Goal: Information Seeking & Learning: Check status

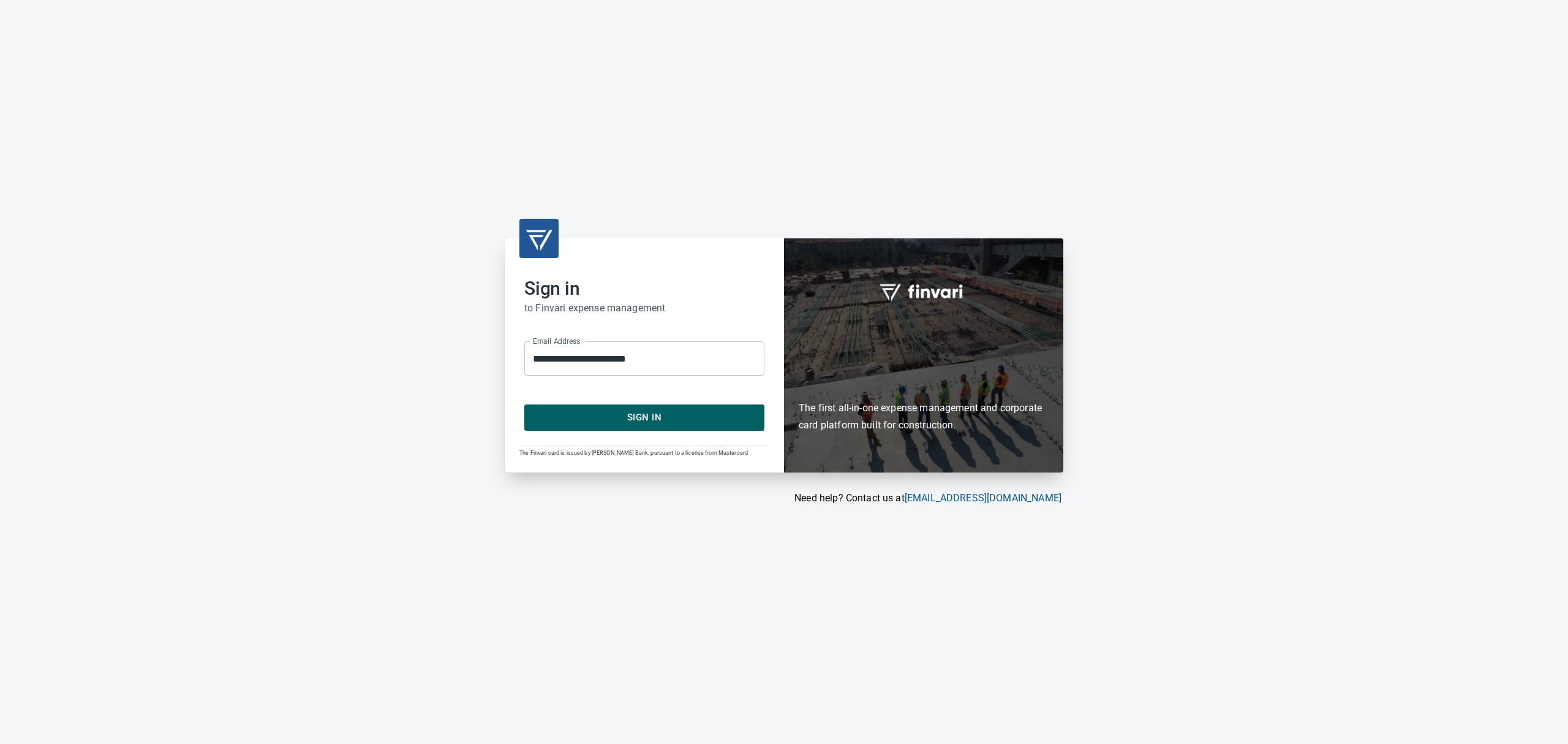
click at [600, 419] on span "Sign In" at bounding box center [645, 417] width 214 height 16
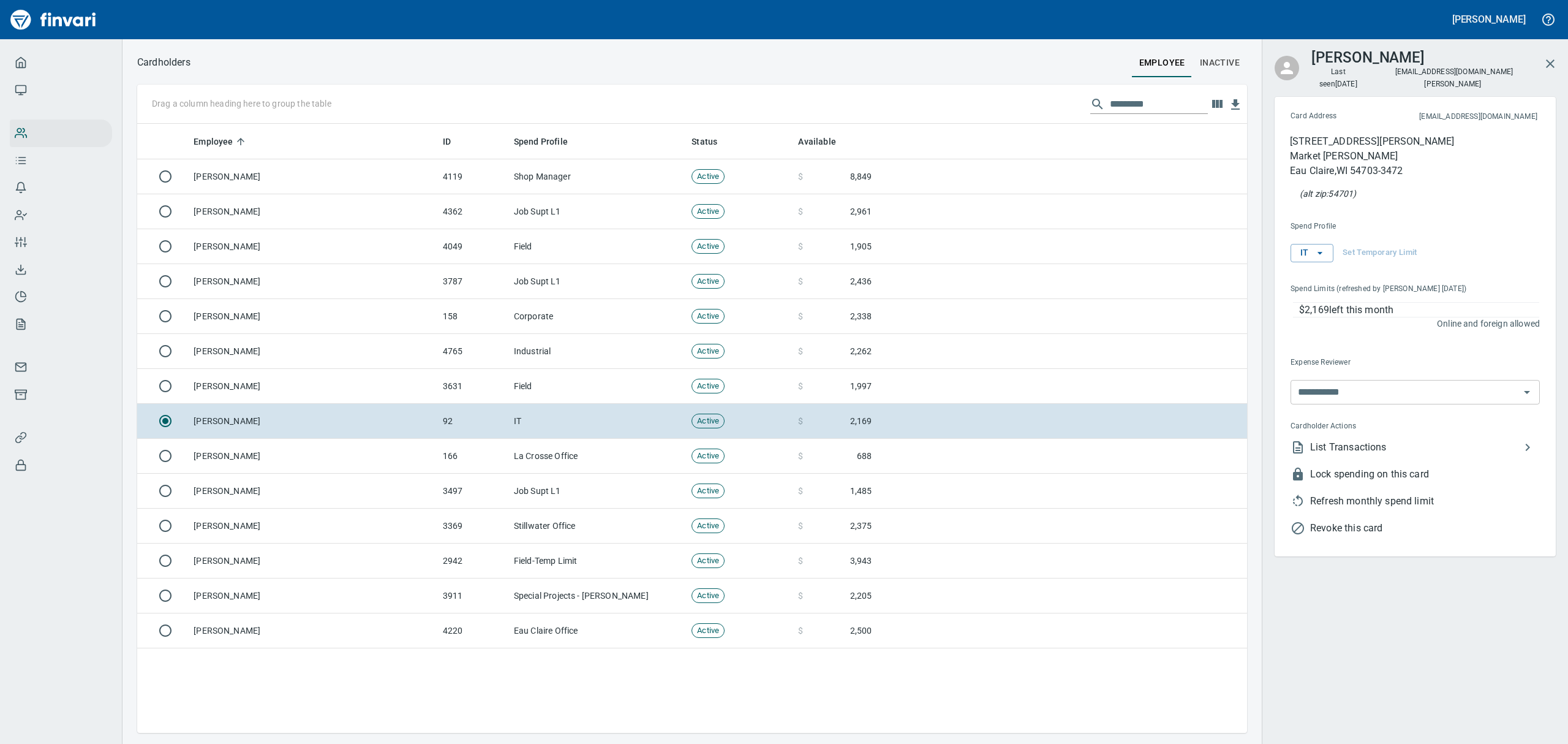
scroll to position [596, 1082]
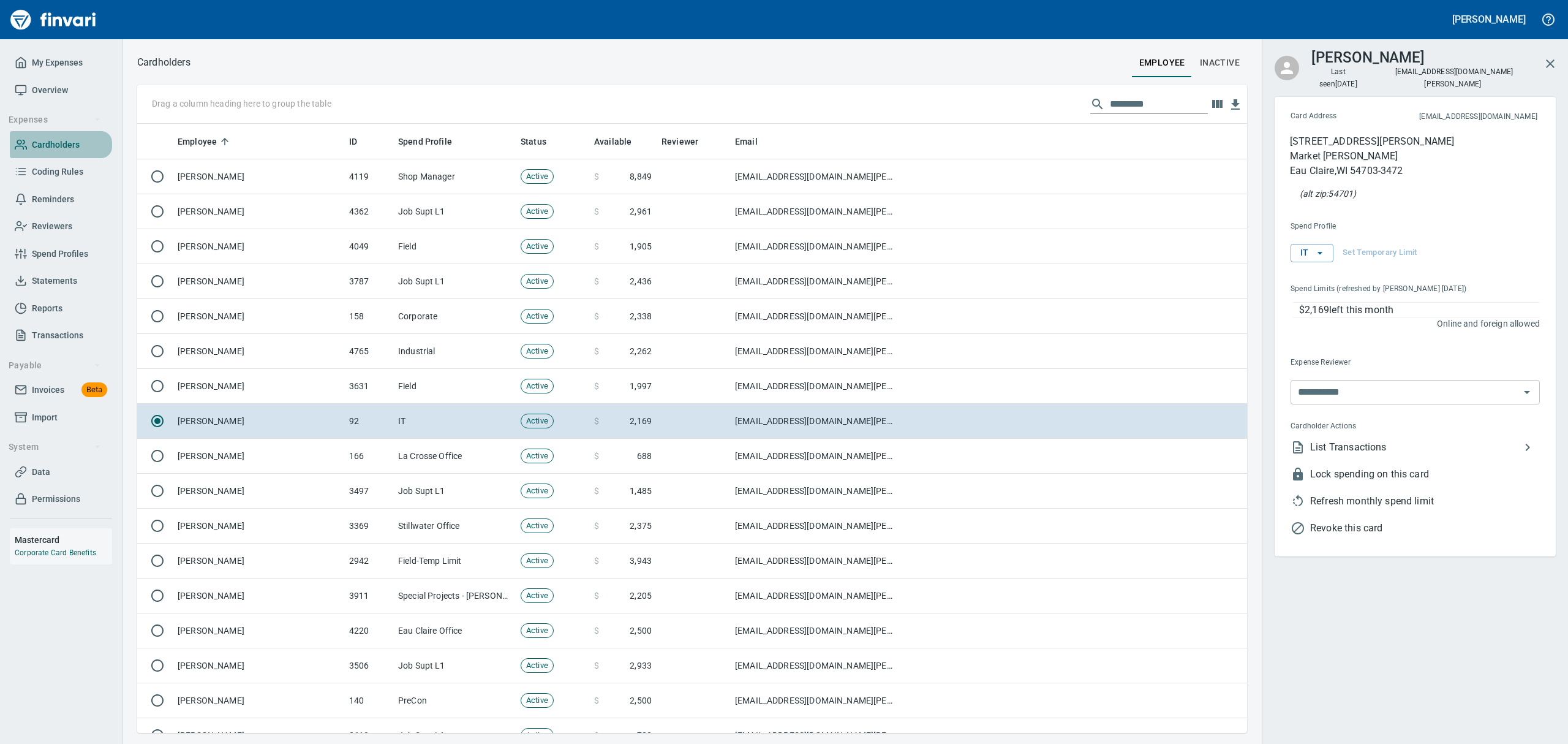
click at [65, 140] on span "Cardholders" at bounding box center [56, 144] width 48 height 15
click at [43, 146] on span "Cardholders" at bounding box center [56, 144] width 48 height 15
drag, startPoint x: 1172, startPoint y: 106, endPoint x: 1175, endPoint y: 97, distance: 9.5
click at [1172, 106] on input "text" at bounding box center [1159, 105] width 98 height 20
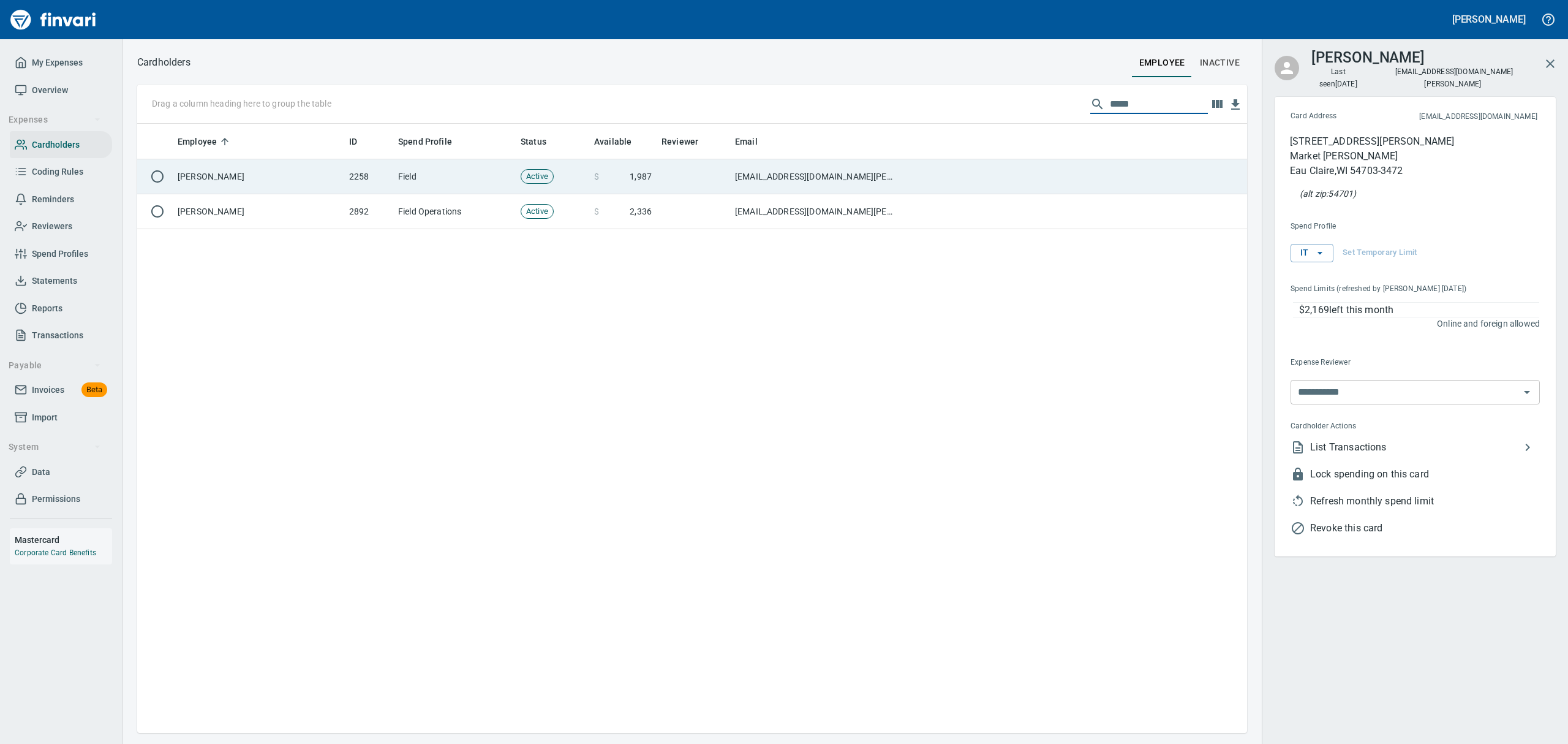
type input "*****"
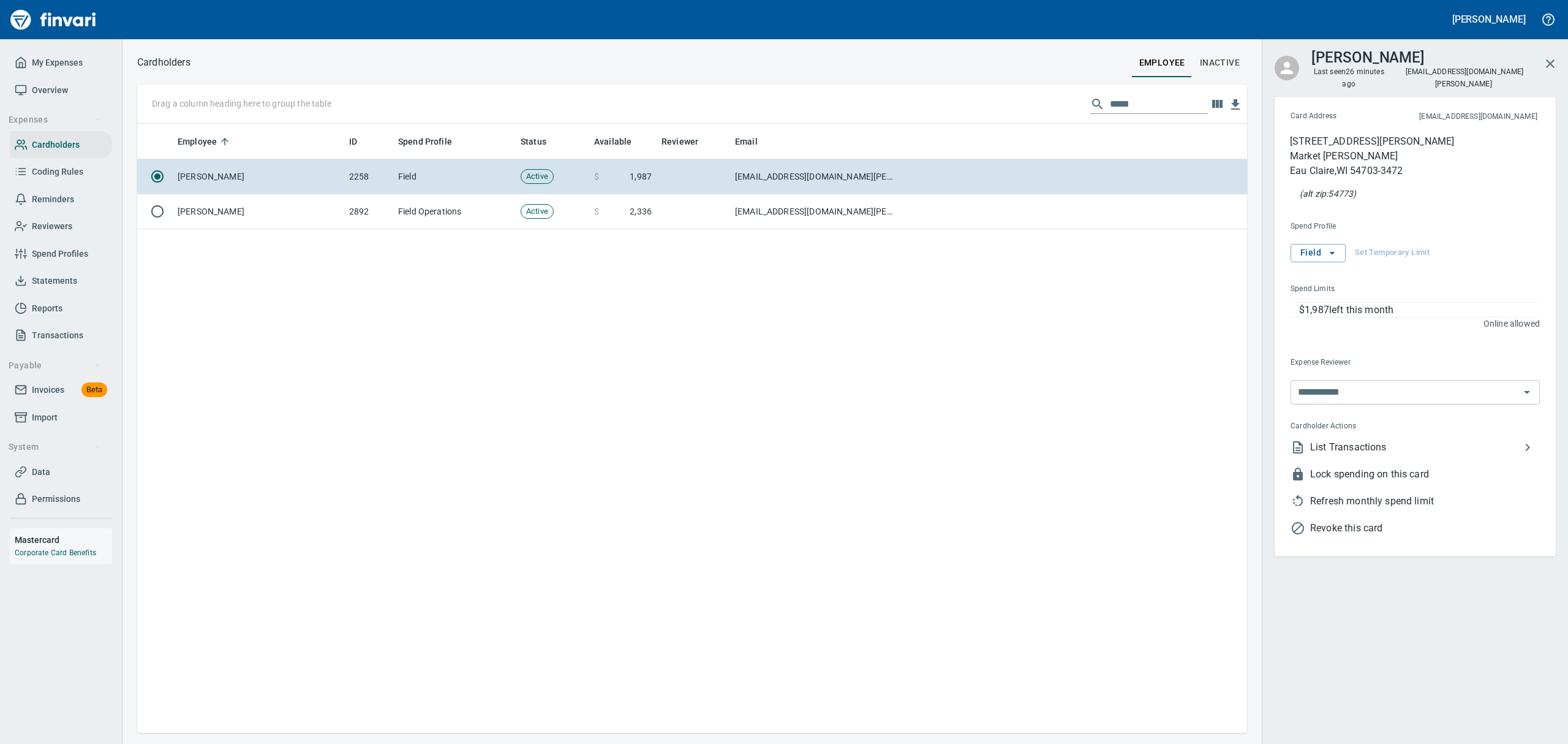
click at [1350, 440] on span "List Transactions" at bounding box center [1415, 447] width 211 height 15
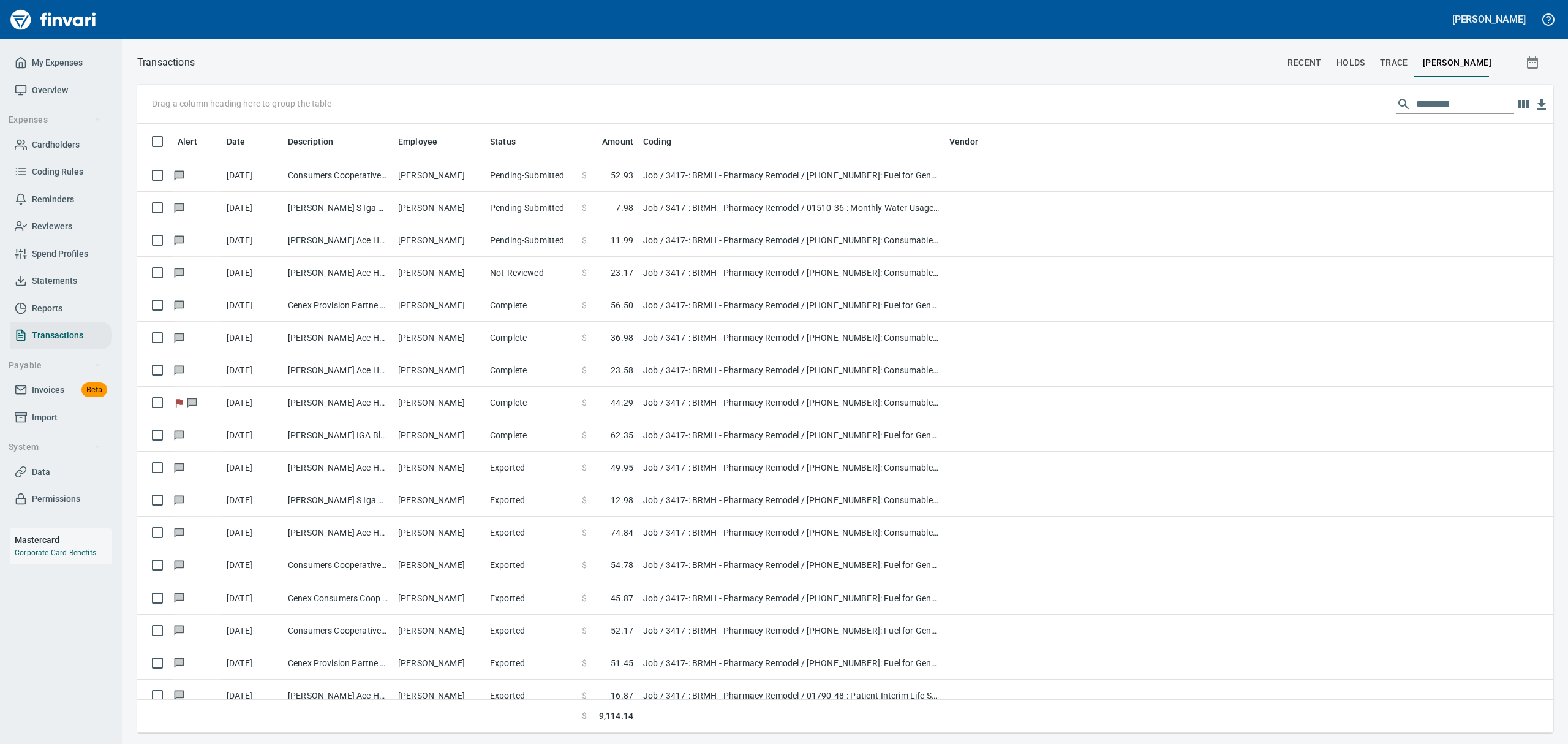
scroll to position [596, 1388]
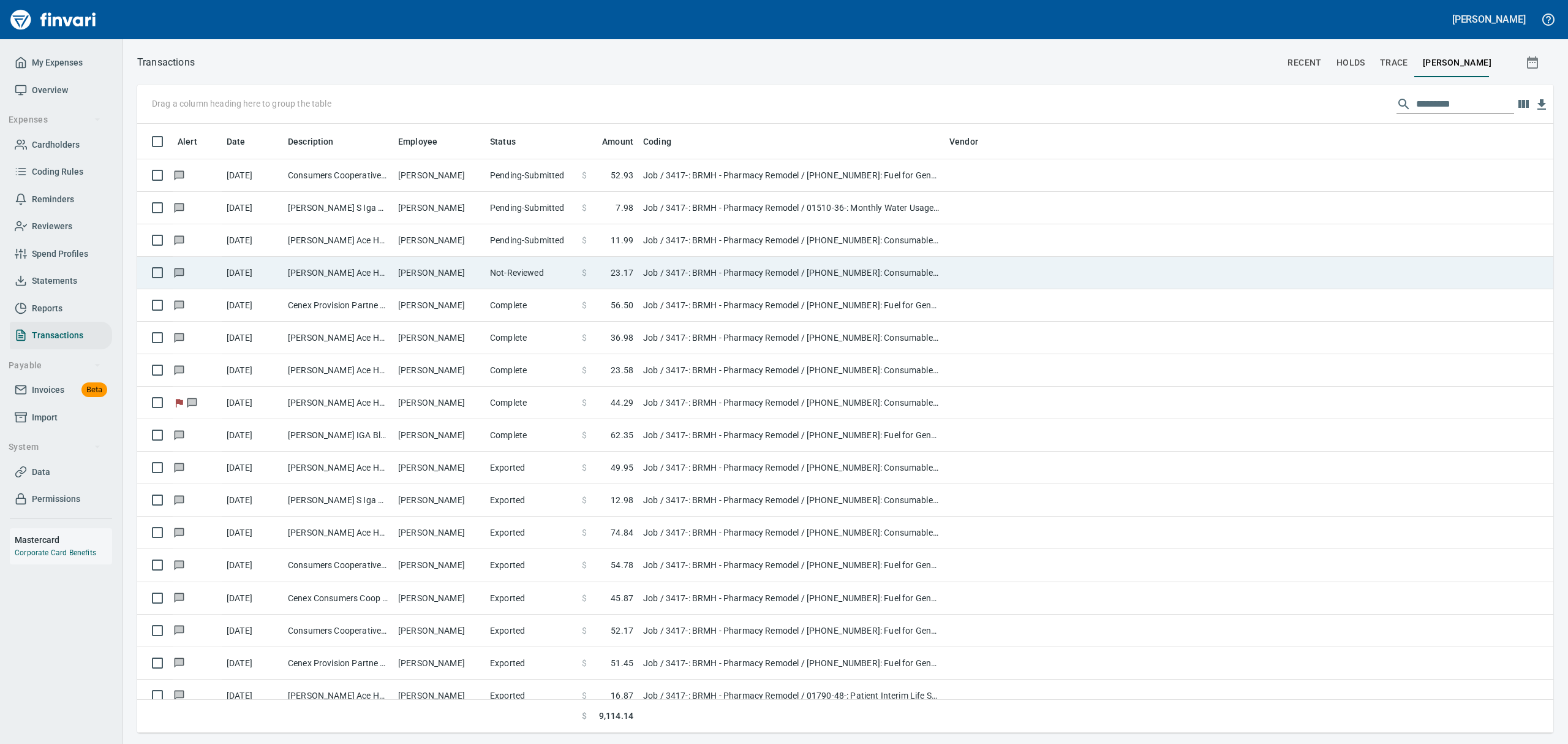
click at [355, 269] on td "[PERSON_NAME] Ace Home Cente Blk River Fls WI" at bounding box center [338, 273] width 110 height 33
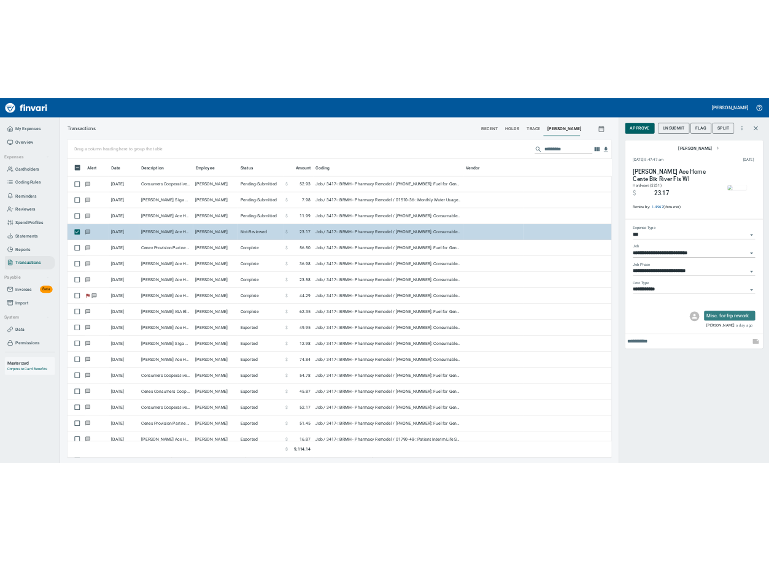
scroll to position [597, 1084]
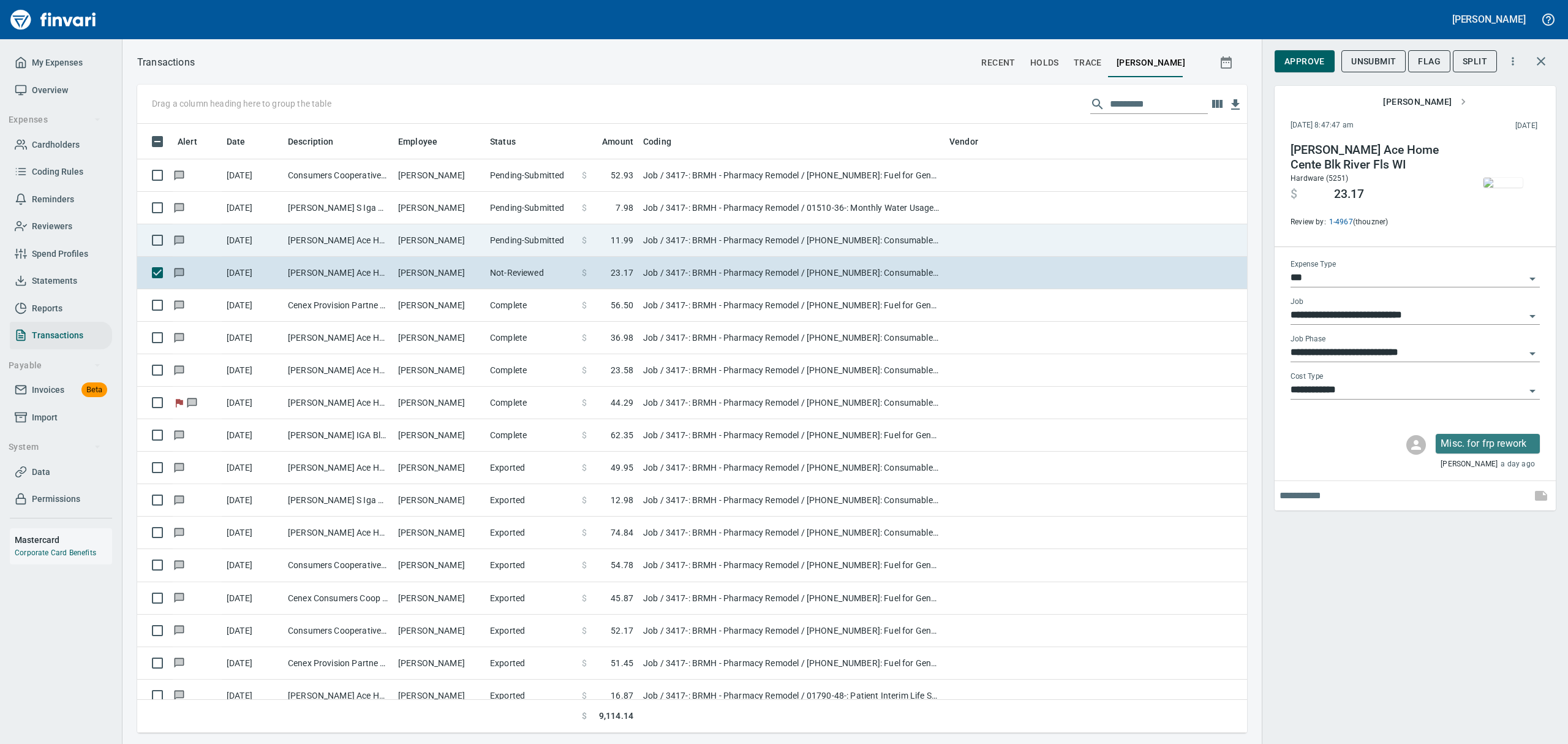
click at [357, 237] on td "[PERSON_NAME] Ace Home Cente Blk River Fls WI" at bounding box center [338, 241] width 110 height 33
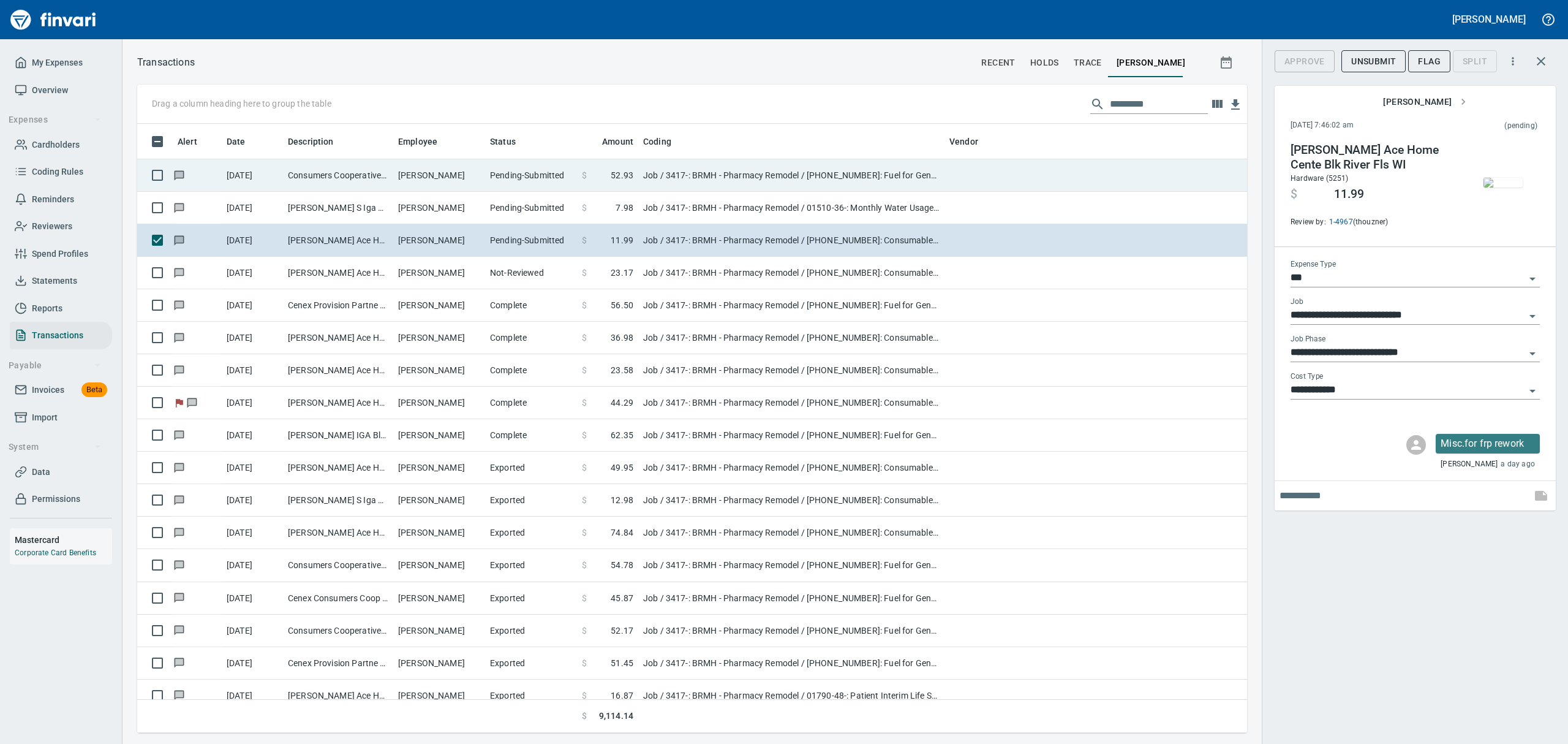
click at [351, 180] on td "Consumers Cooperative Pigeon Falls [GEOGRAPHIC_DATA]" at bounding box center [338, 176] width 110 height 33
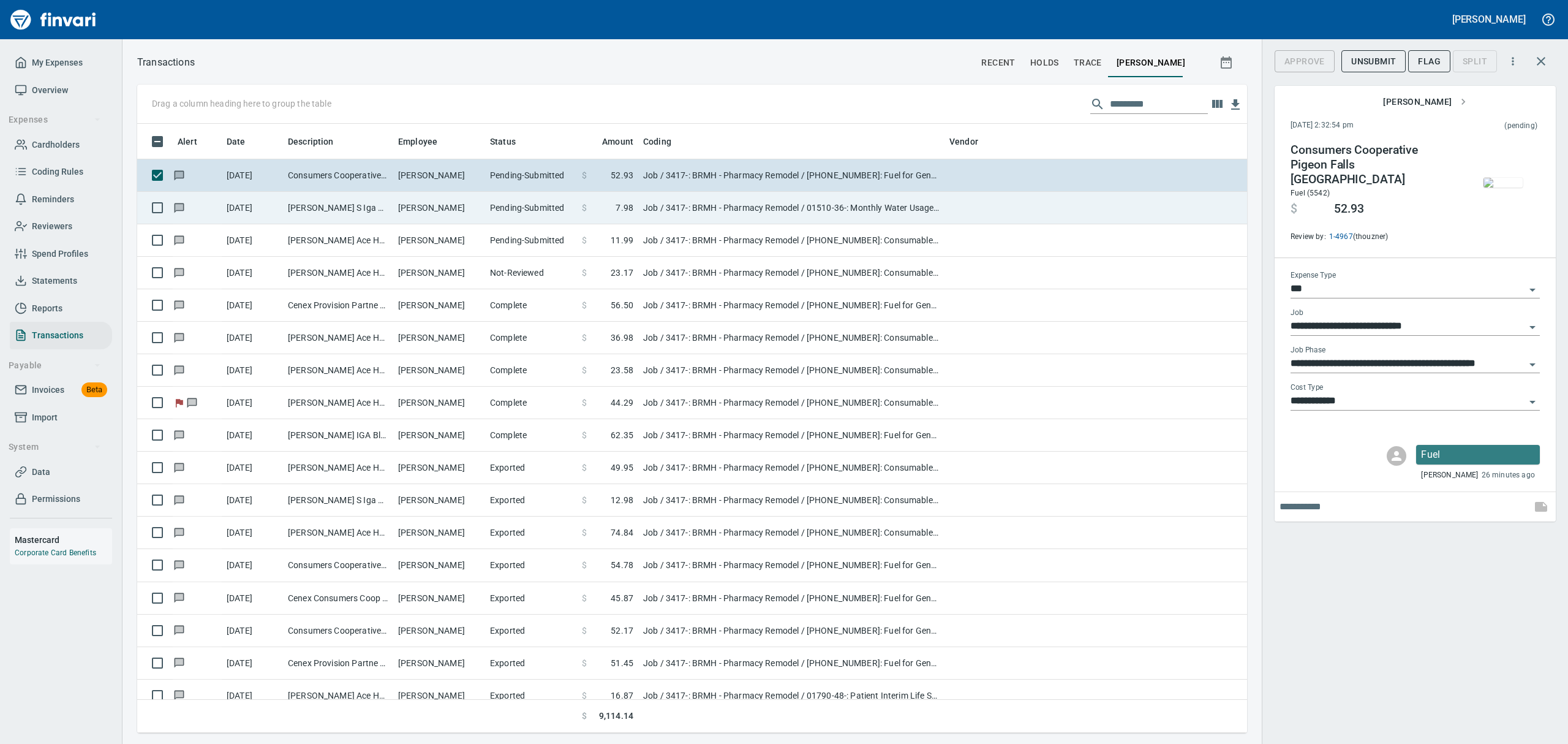
click at [353, 201] on td "[PERSON_NAME] S Iga Black RiV Black River F WI" at bounding box center [338, 208] width 110 height 33
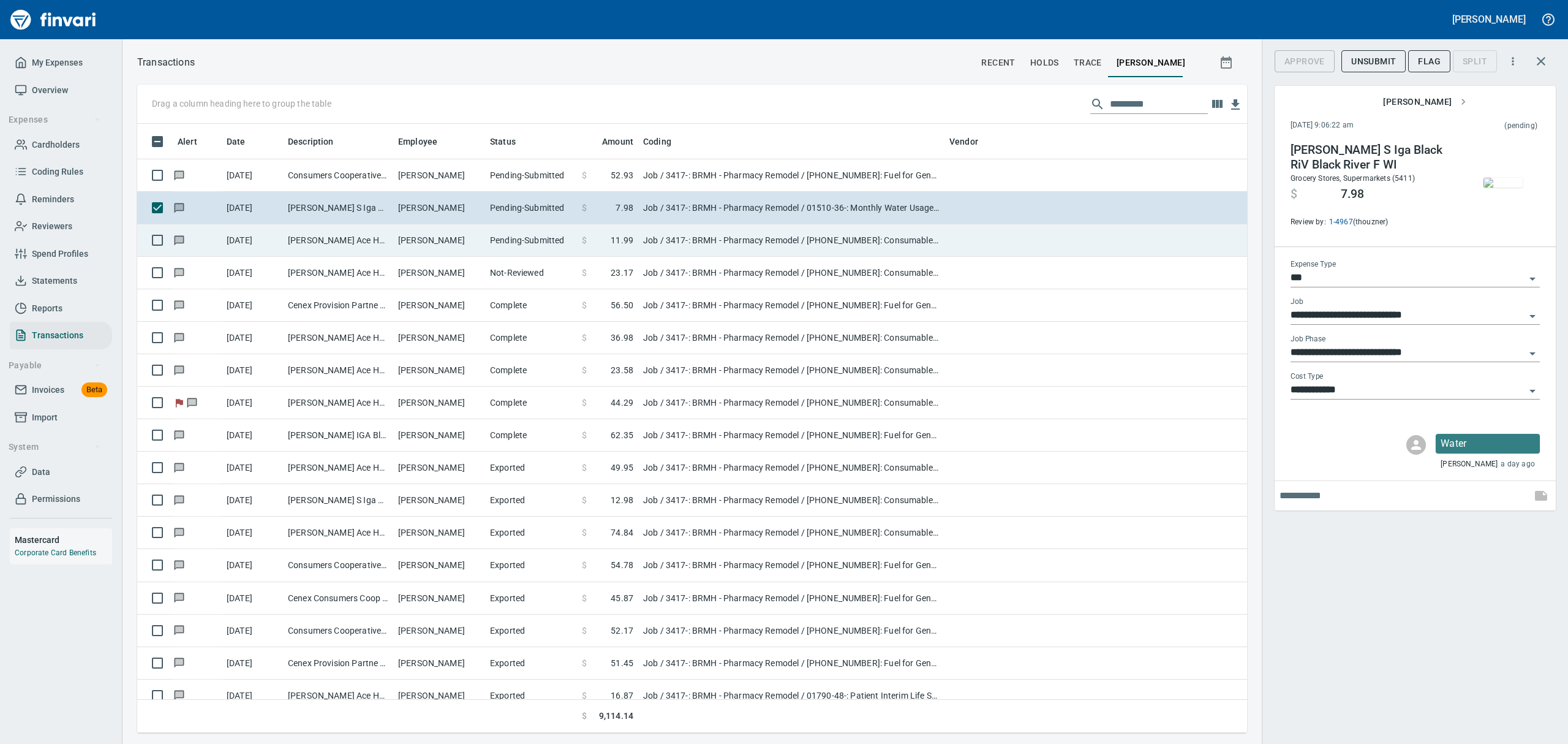
click at [371, 244] on td "[PERSON_NAME] Ace Home Cente Blk River Fls WI" at bounding box center [338, 241] width 110 height 33
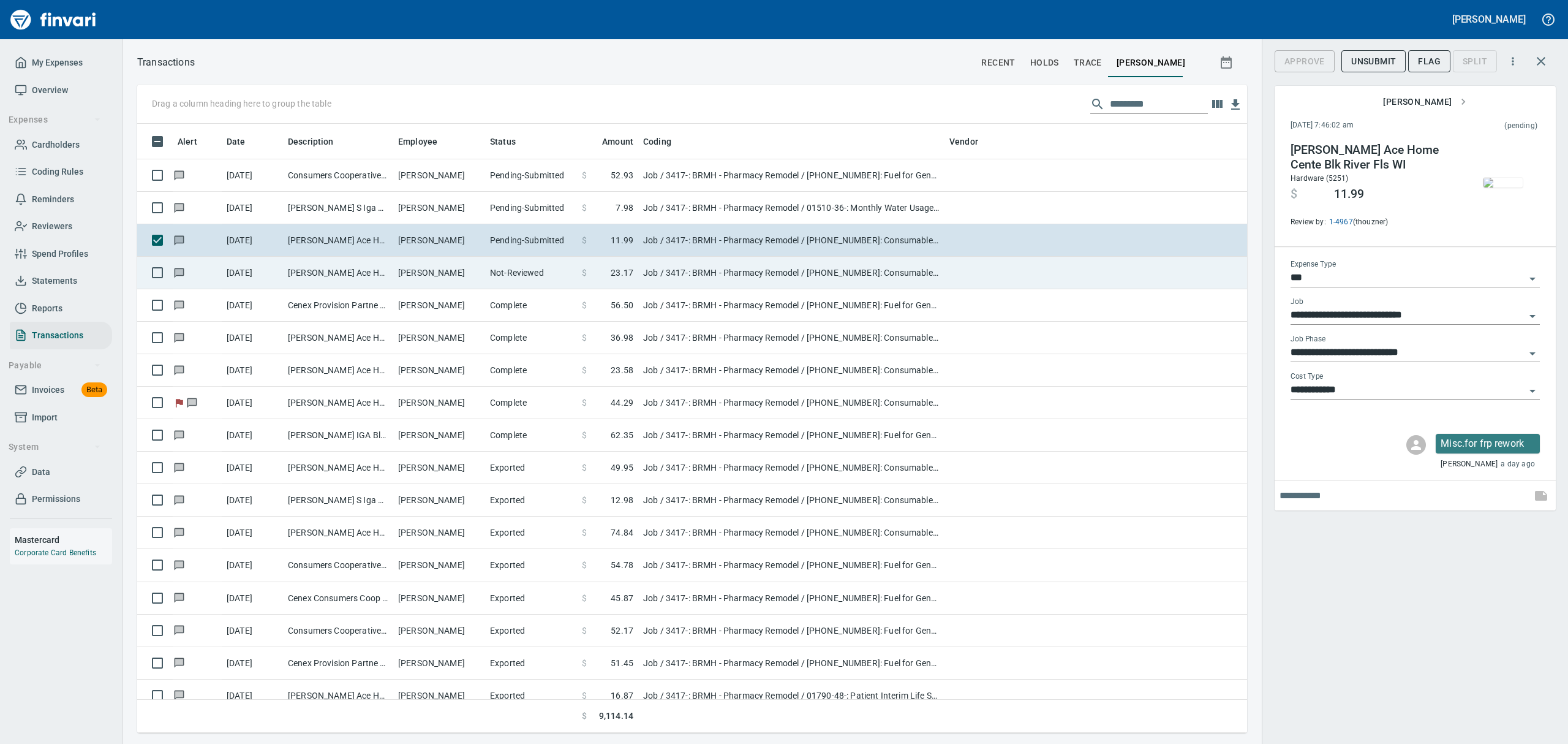
click at [377, 274] on td "[PERSON_NAME] Ace Home Cente Blk River Fls WI" at bounding box center [338, 273] width 110 height 33
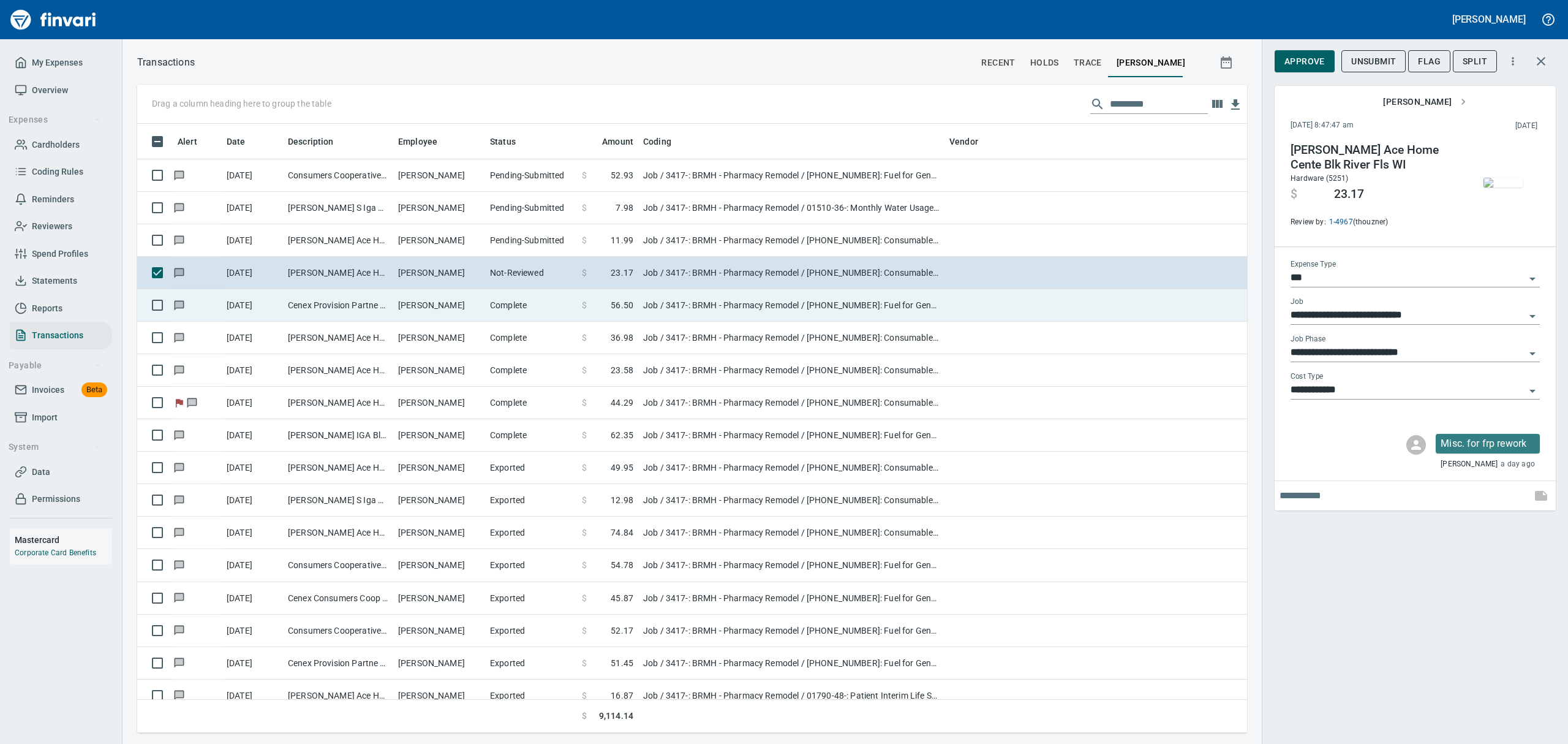
click at [397, 307] on td "[PERSON_NAME]" at bounding box center [439, 306] width 92 height 33
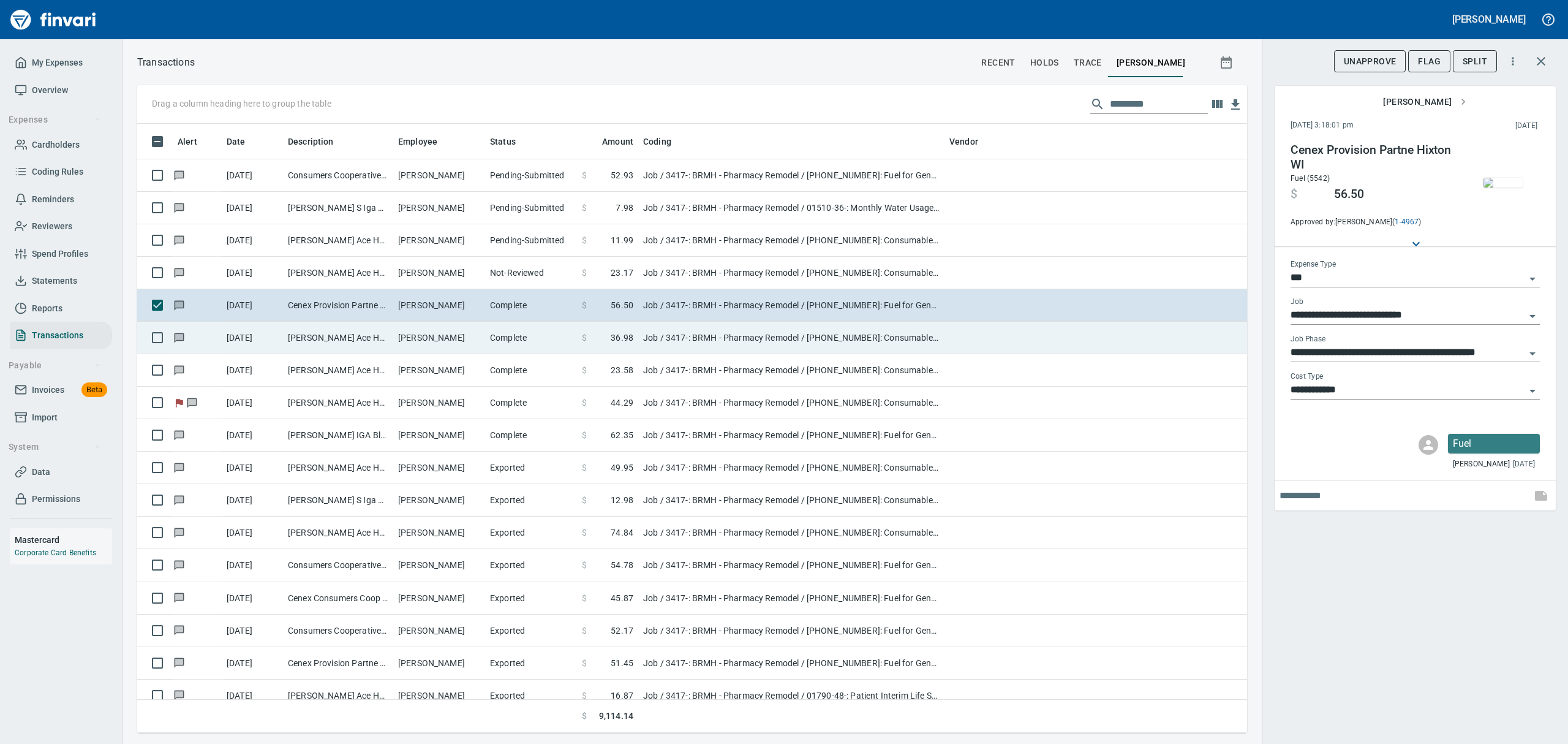
click at [397, 334] on td "[PERSON_NAME]" at bounding box center [439, 338] width 92 height 33
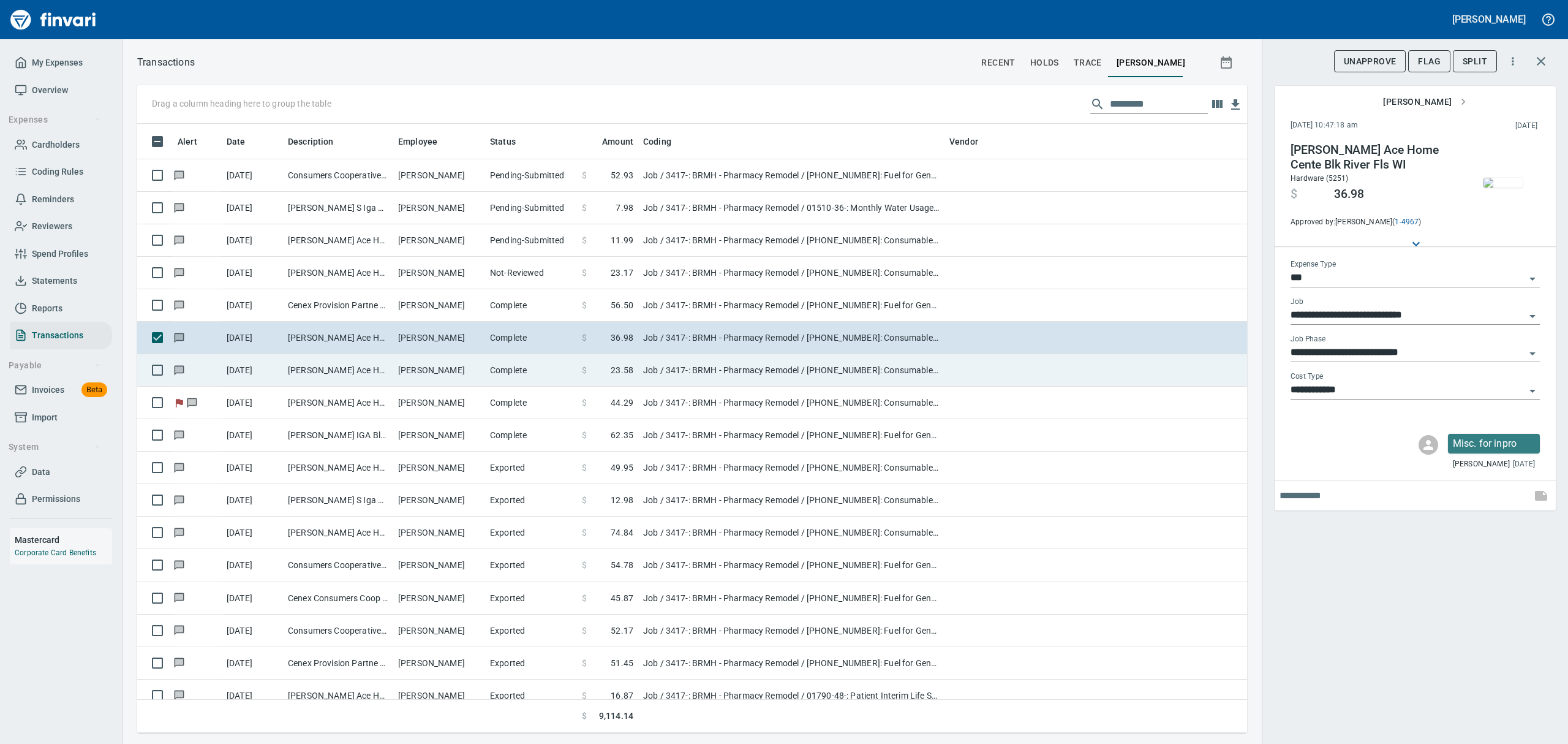
click at [415, 366] on td "[PERSON_NAME]" at bounding box center [439, 371] width 92 height 33
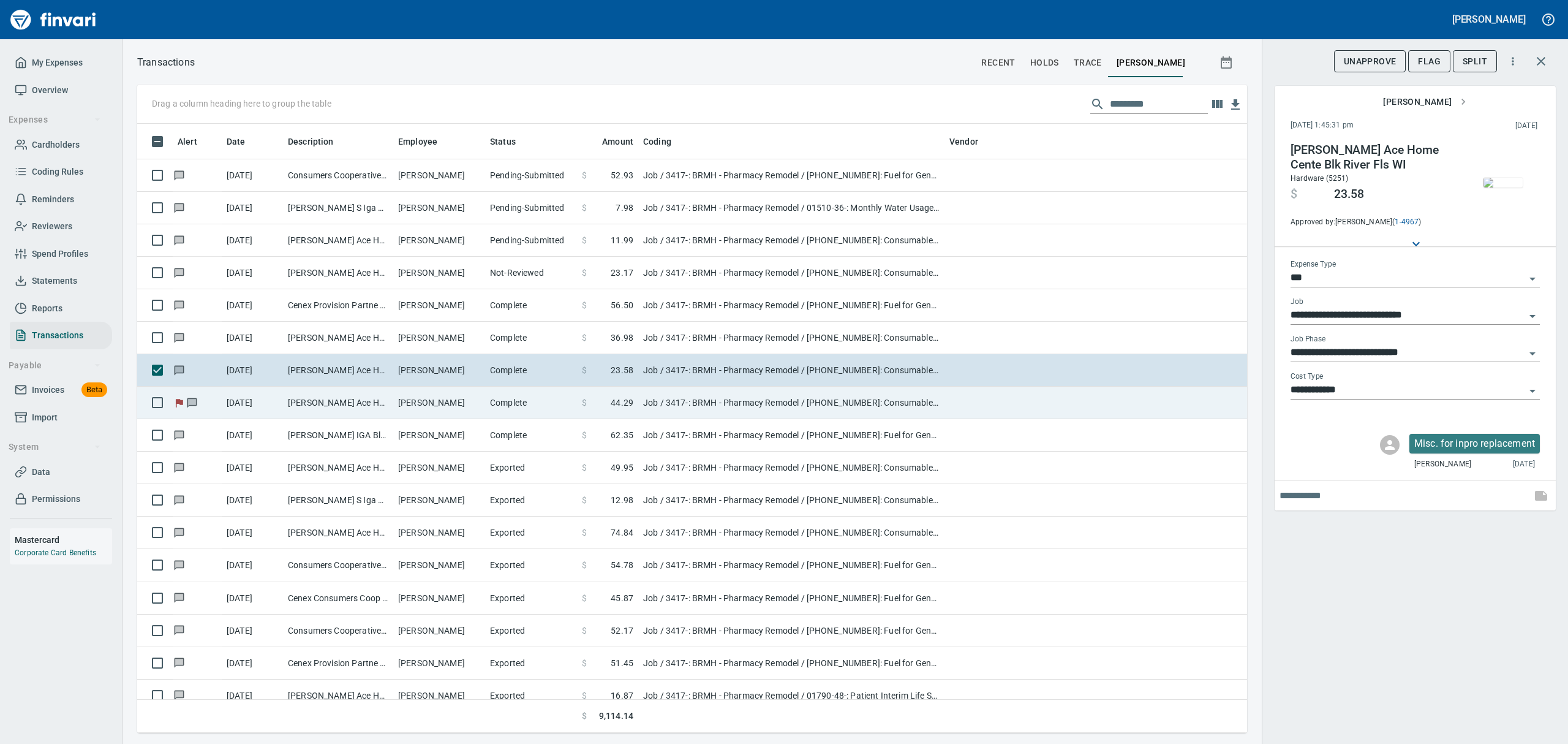
click at [415, 402] on td "[PERSON_NAME]" at bounding box center [439, 402] width 92 height 33
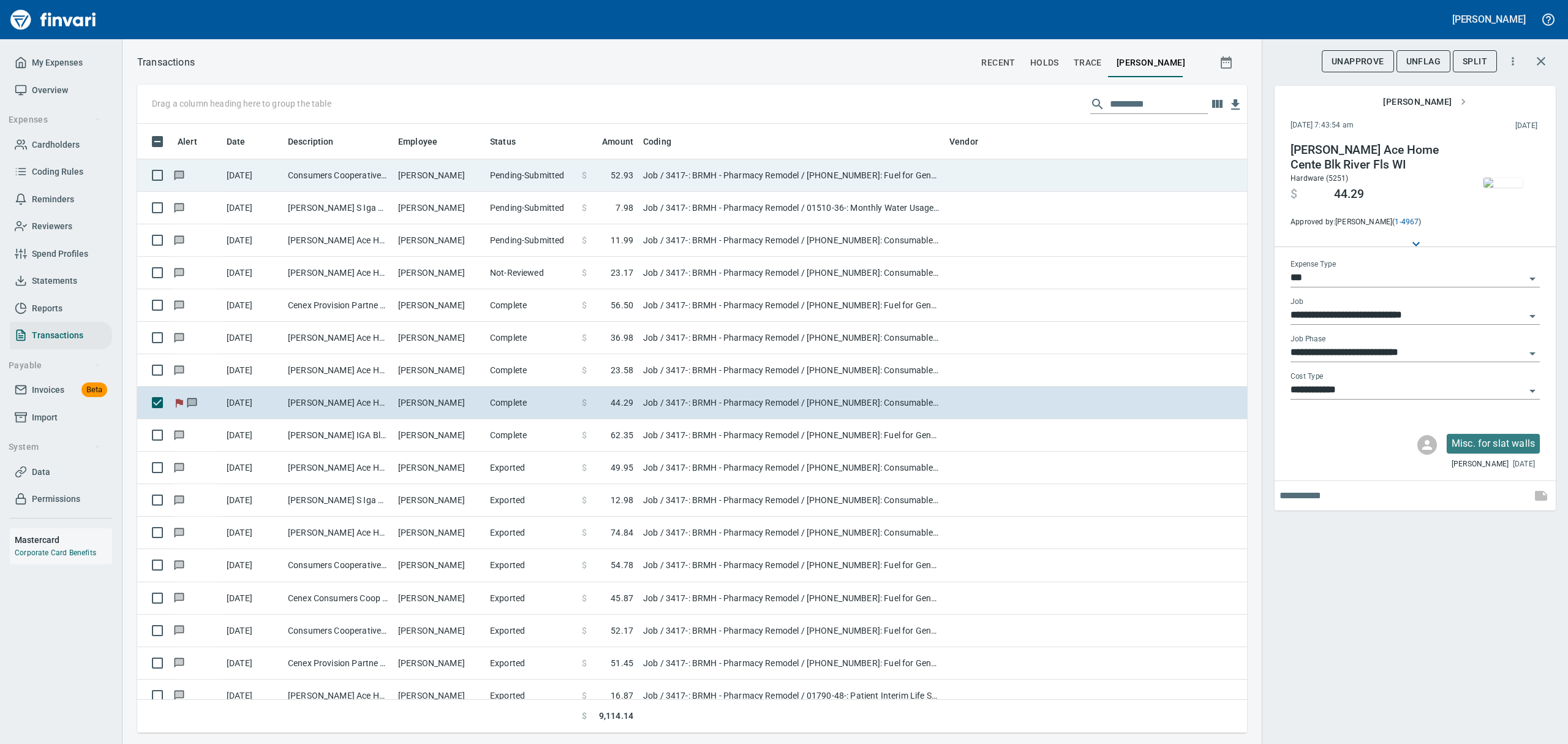
click at [611, 170] on span "52.93" at bounding box center [622, 175] width 23 height 12
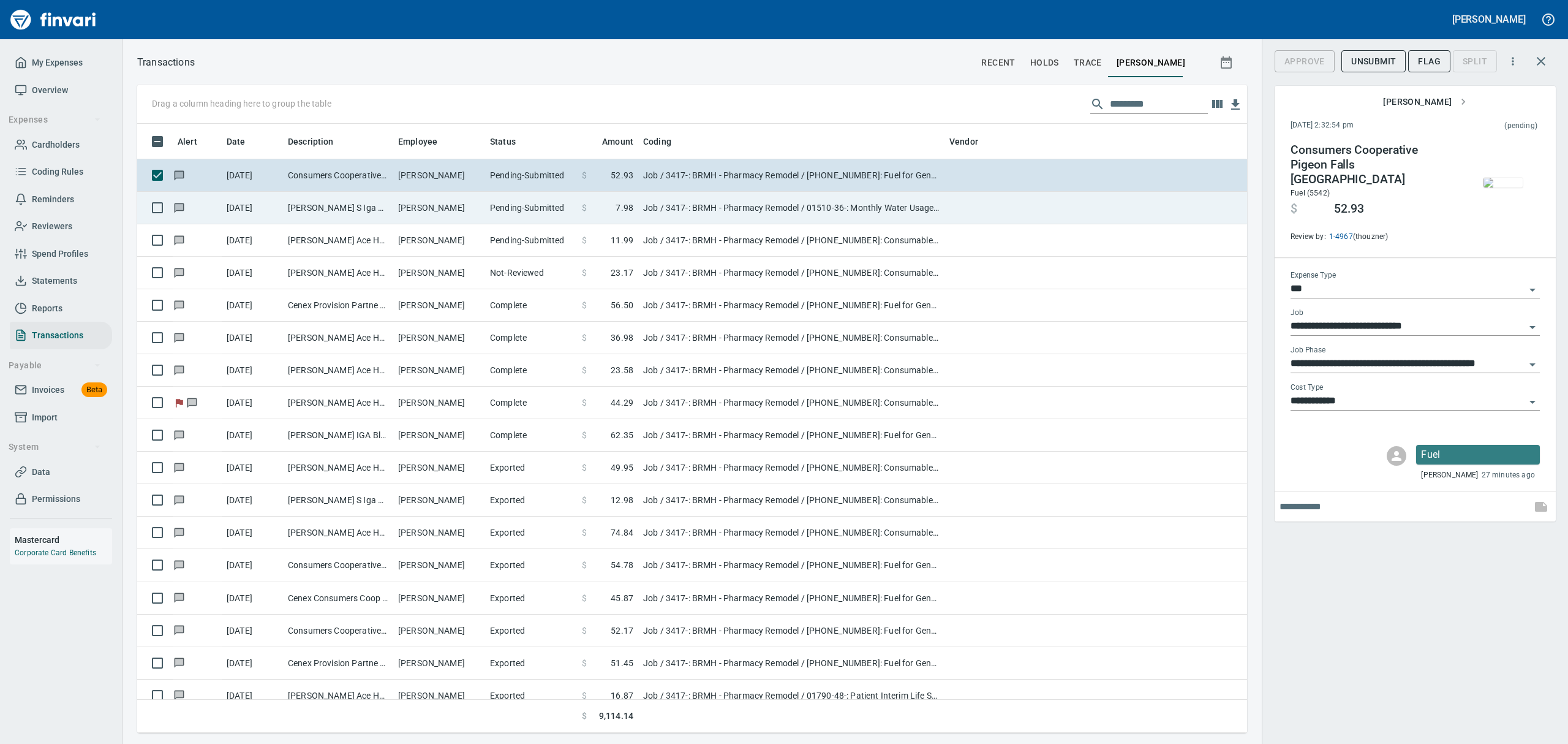
click at [611, 207] on span at bounding box center [601, 208] width 29 height 12
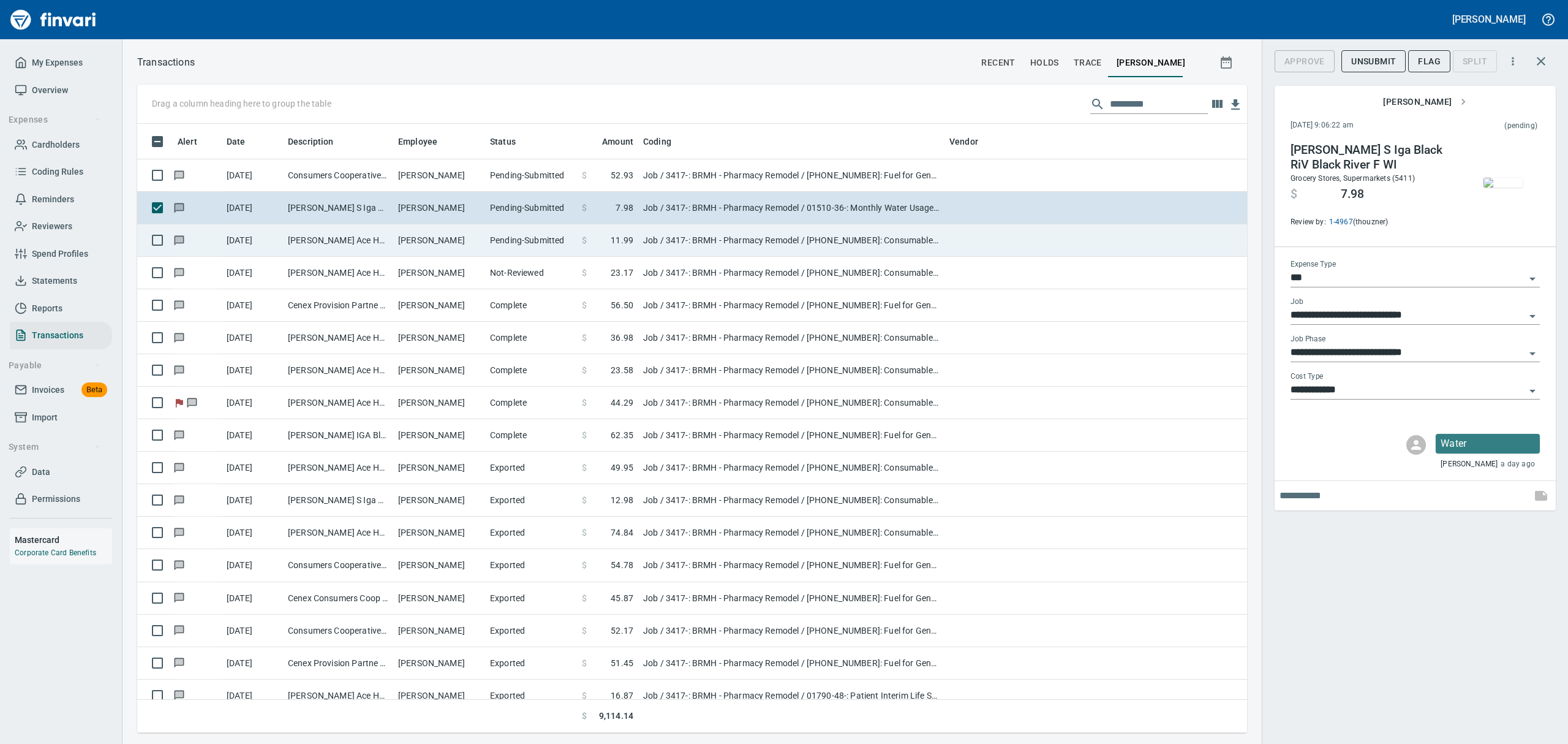
click at [613, 239] on span "11.99" at bounding box center [622, 240] width 23 height 12
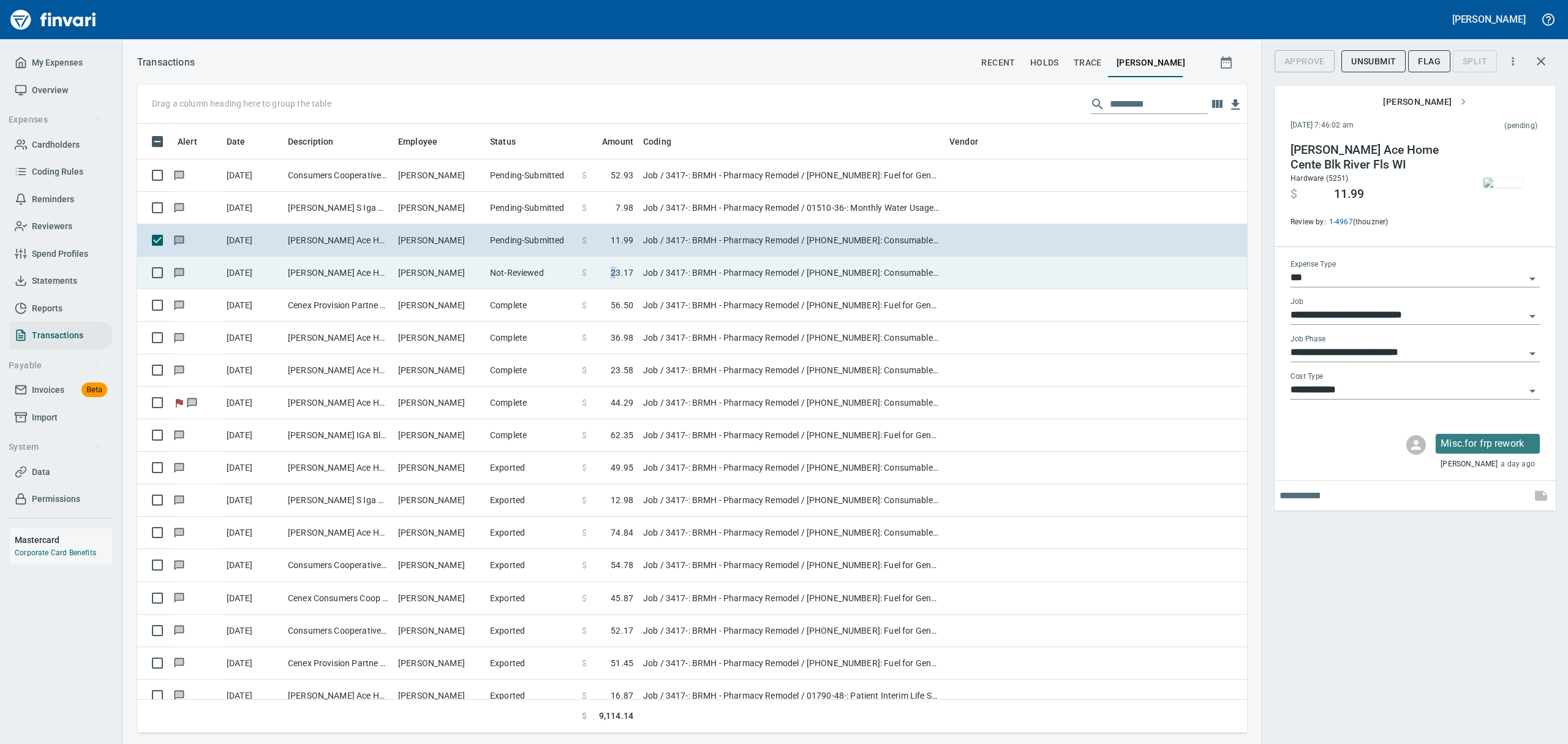
click at [616, 273] on span "23.17" at bounding box center [622, 273] width 23 height 12
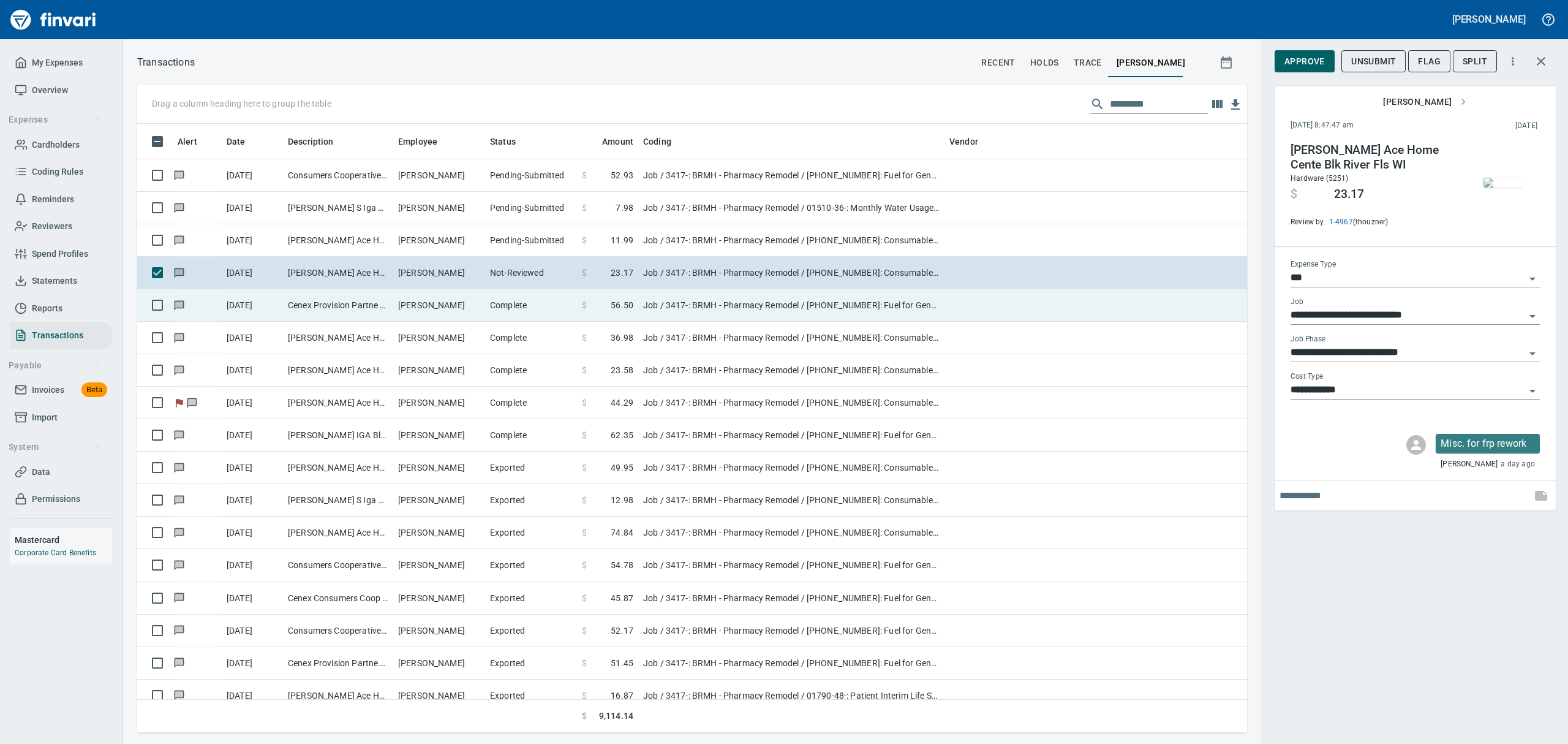
click at [599, 305] on span at bounding box center [599, 306] width 24 height 12
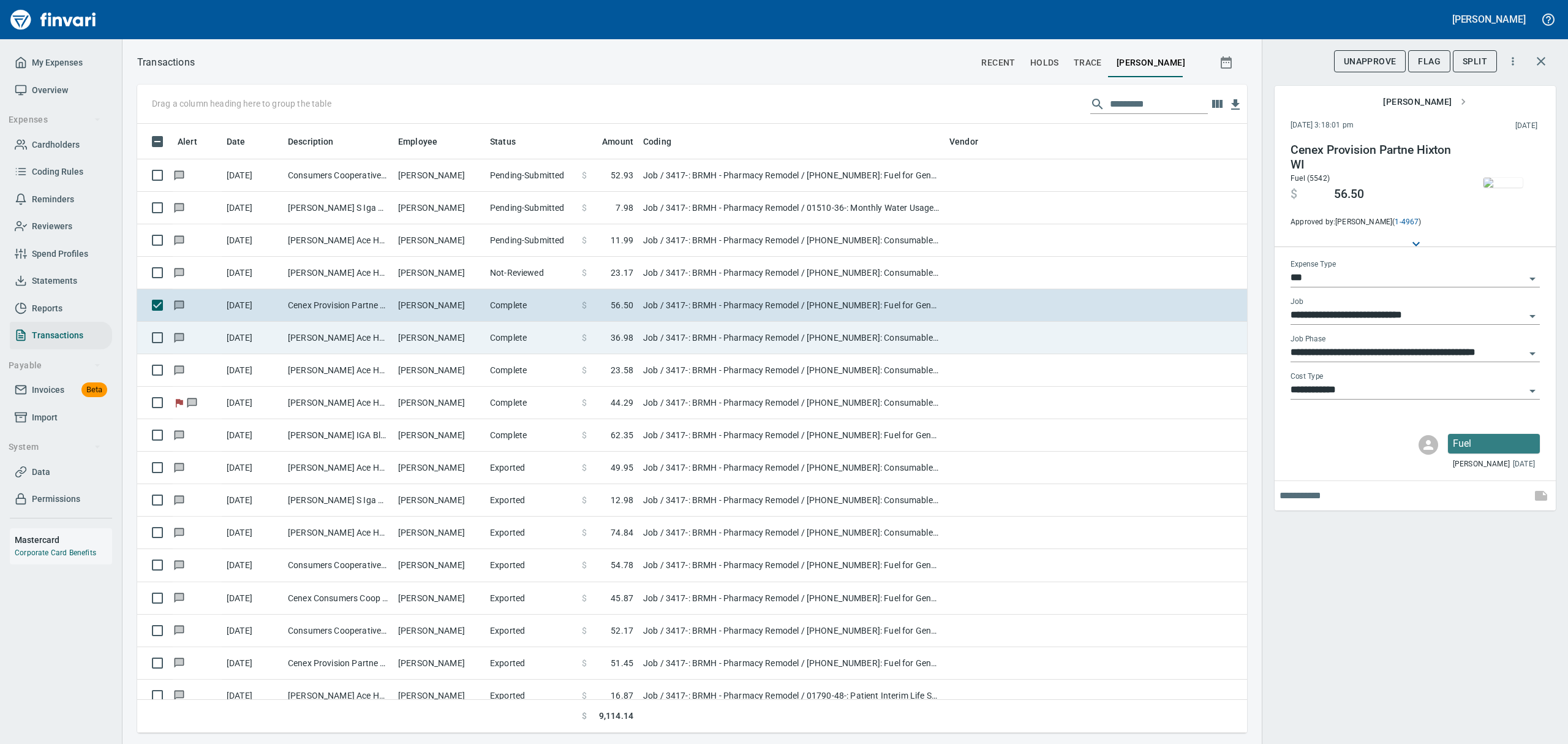
click at [613, 336] on span "36.98" at bounding box center [622, 338] width 23 height 12
type input "**********"
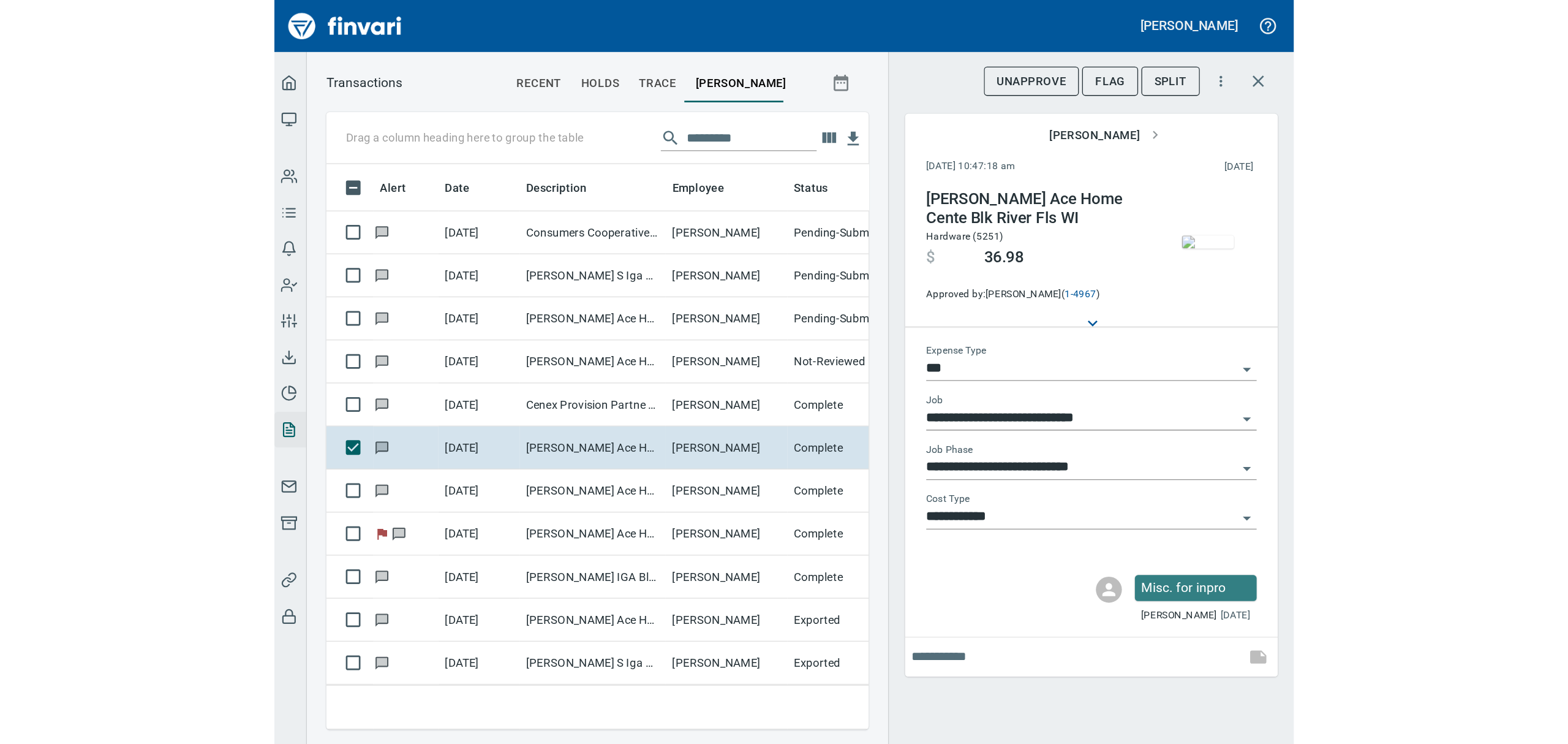
scroll to position [596, 1082]
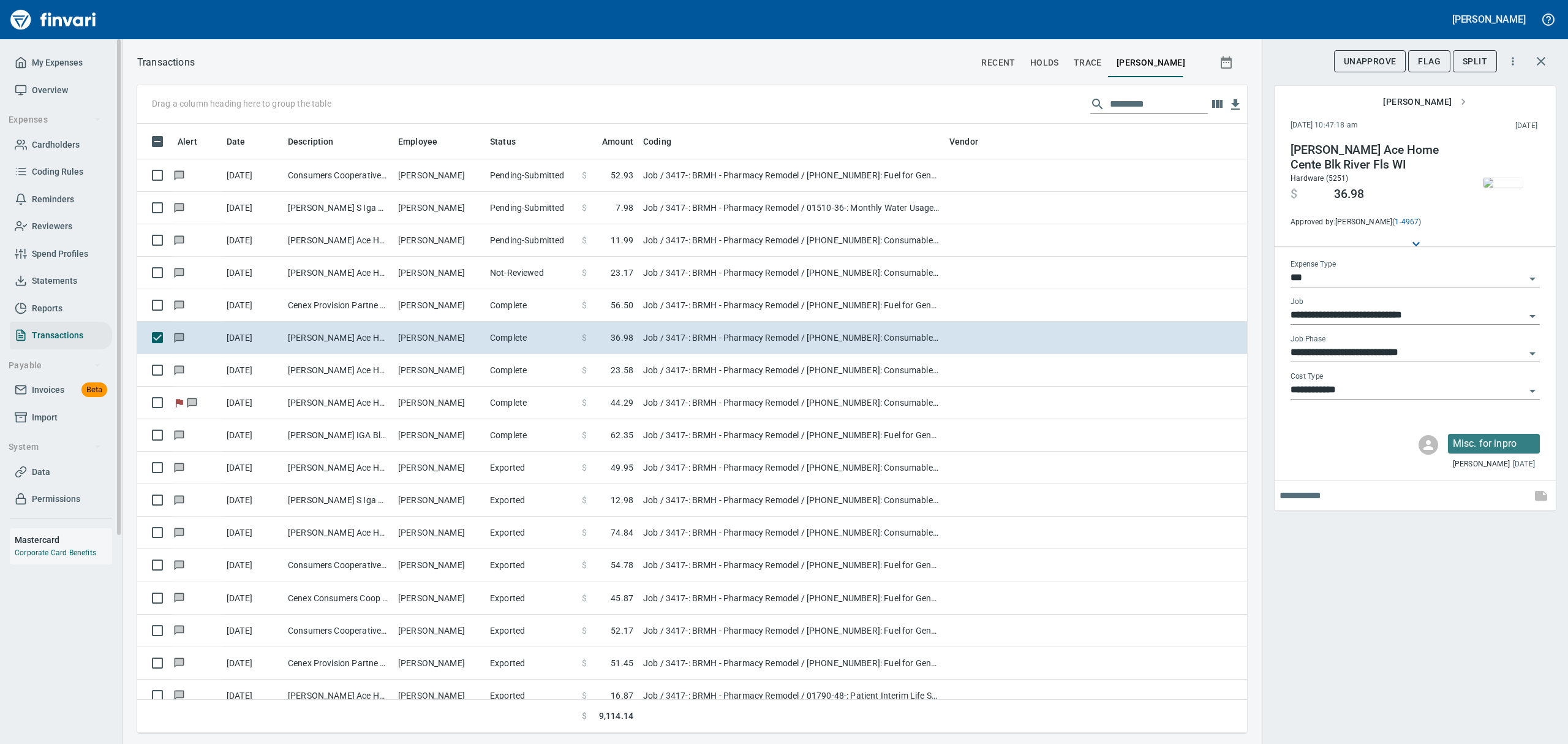
click at [43, 142] on span "Cardholders" at bounding box center [56, 144] width 48 height 15
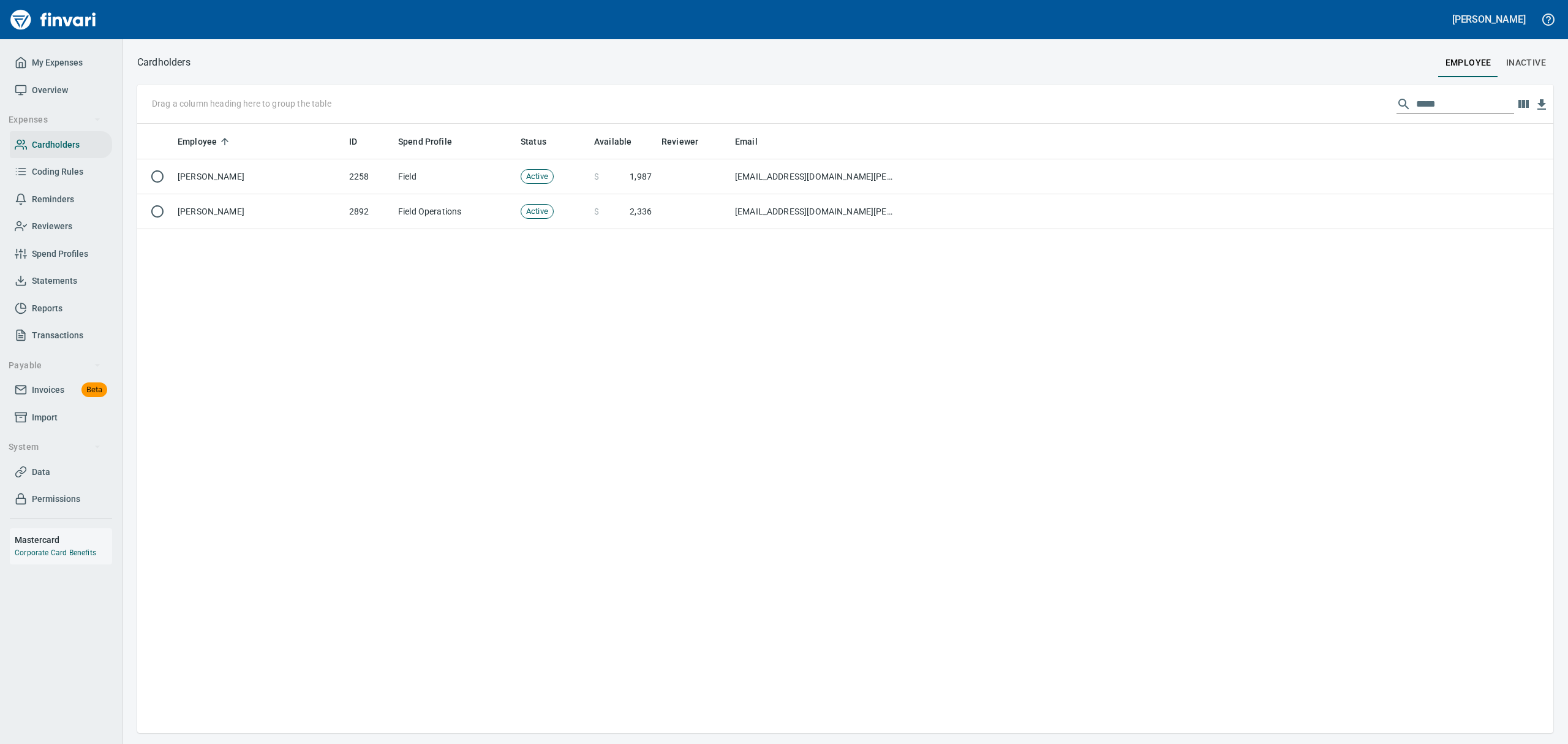
scroll to position [596, 1402]
drag, startPoint x: 1437, startPoint y: 103, endPoint x: 1232, endPoint y: 18, distance: 221.9
click at [1229, 20] on div "[PERSON_NAME] My Expenses Overview Expenses Cardholders Coding Rules Reminders …" at bounding box center [784, 372] width 1568 height 744
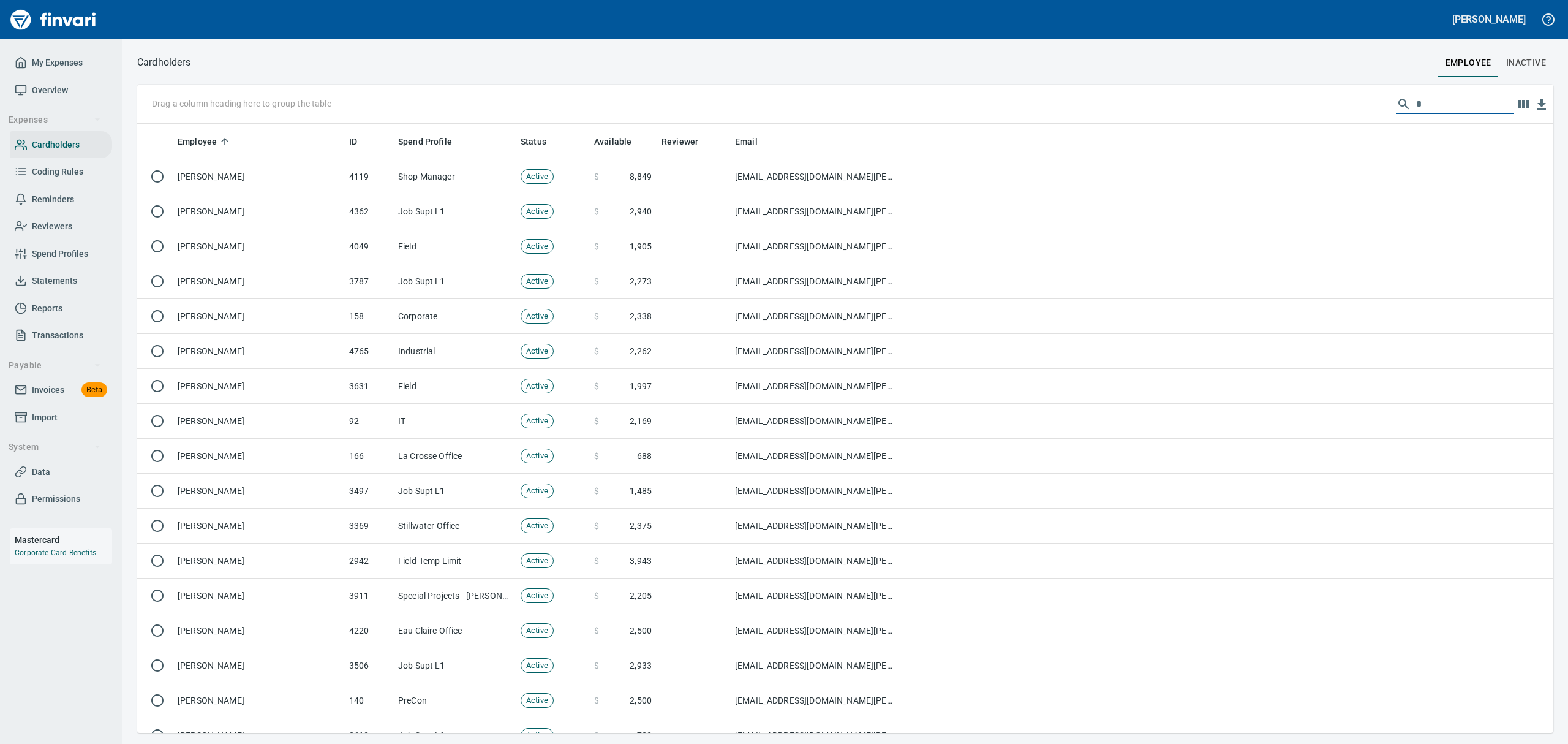
scroll to position [596, 1388]
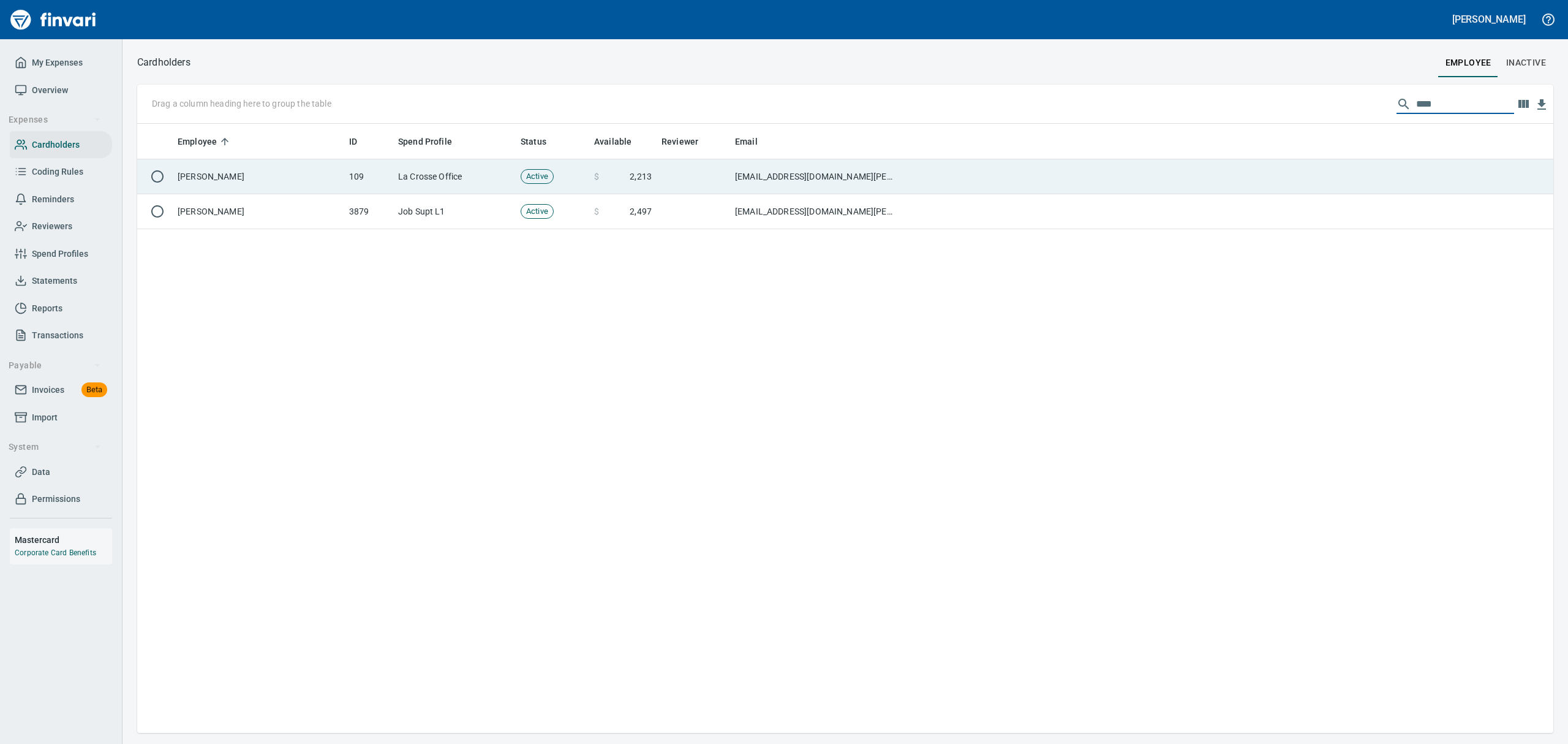
type input "****"
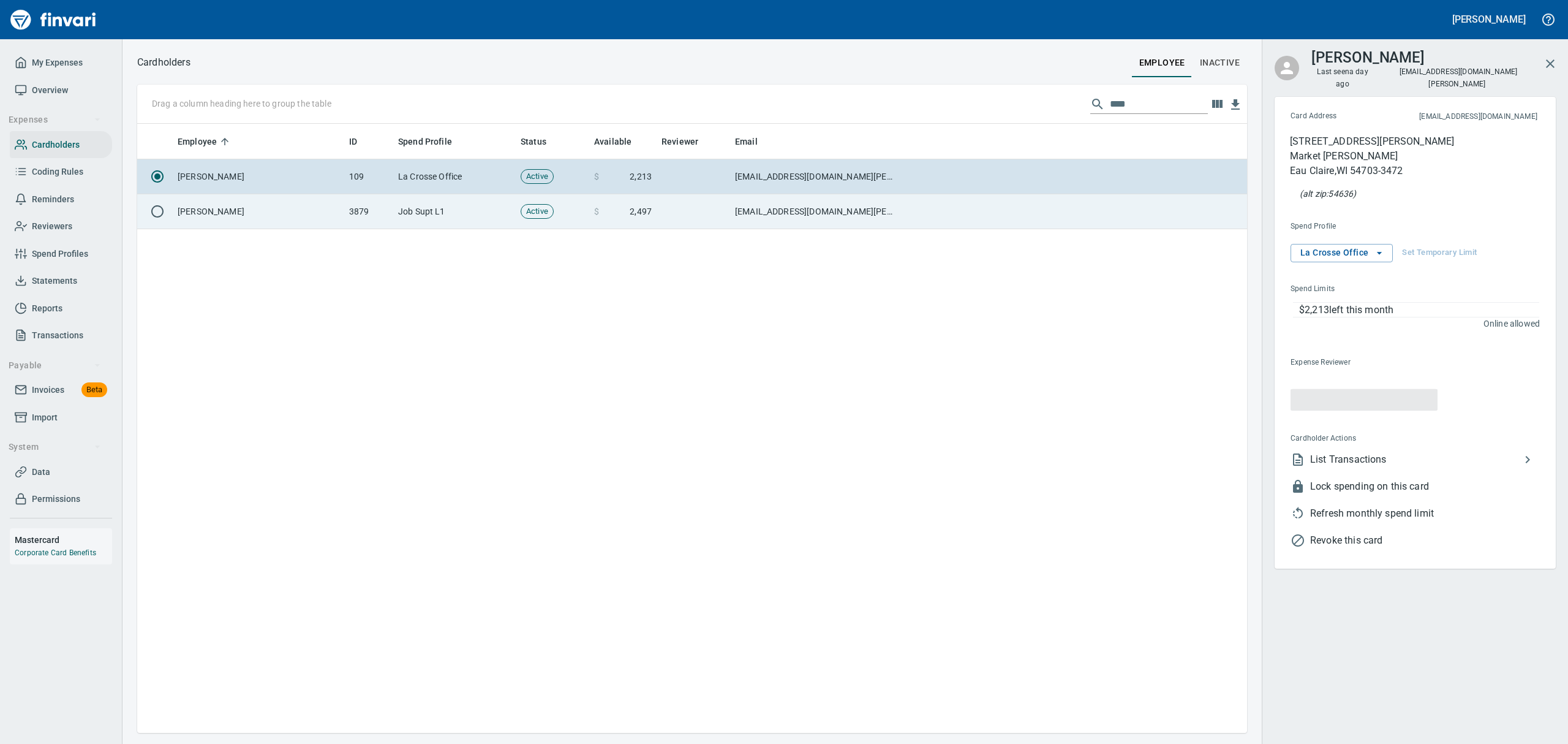
scroll to position [596, 1096]
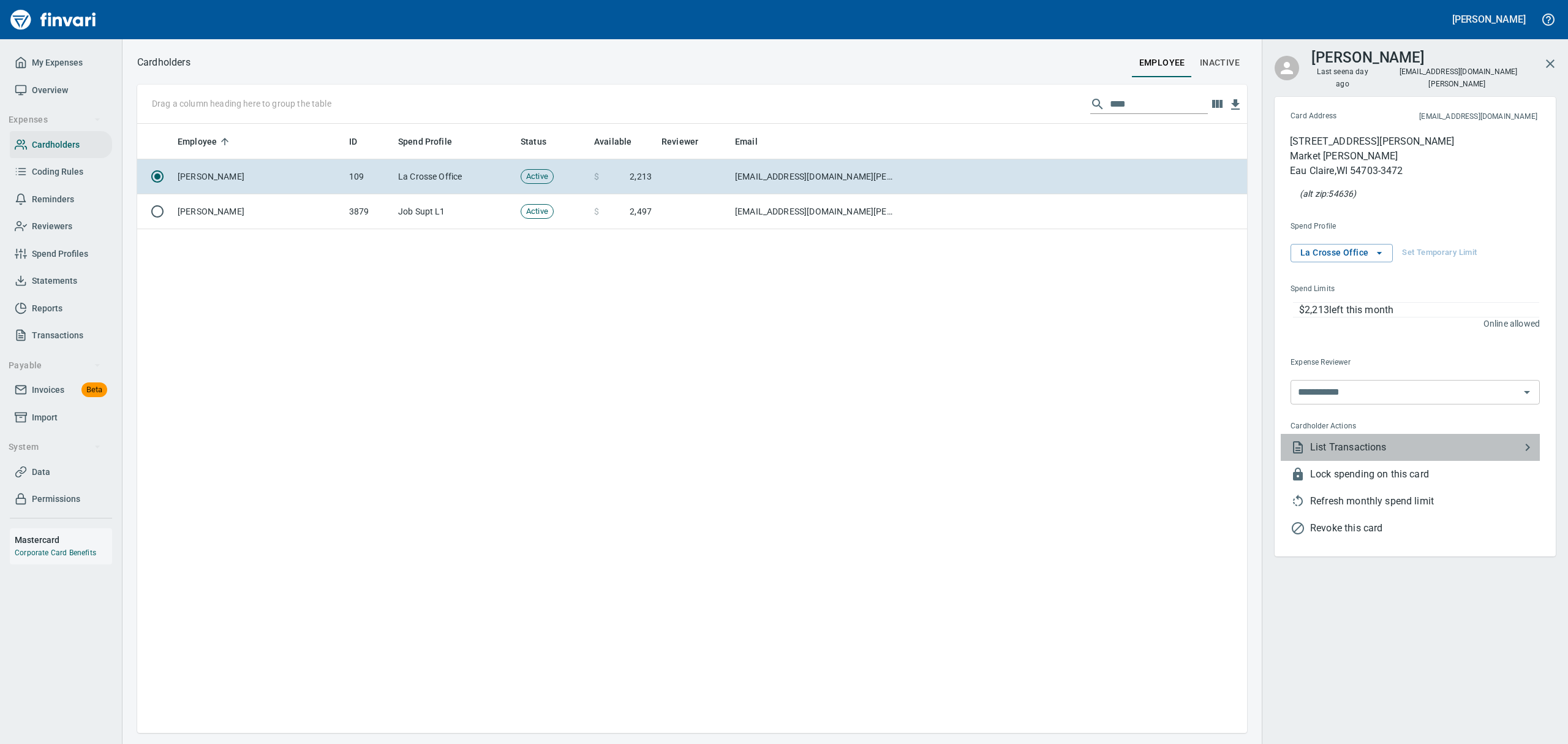
click at [1350, 440] on span "List Transactions" at bounding box center [1415, 447] width 211 height 15
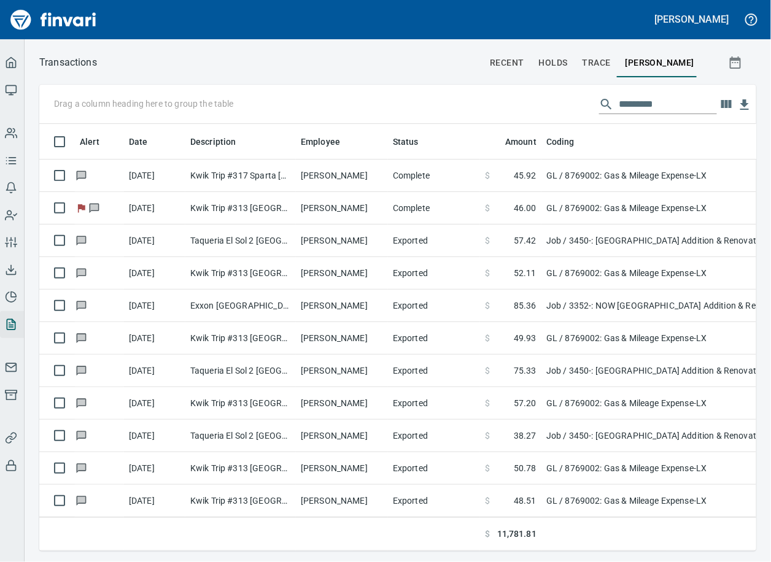
scroll to position [399, 687]
